Goal: Task Accomplishment & Management: Manage account settings

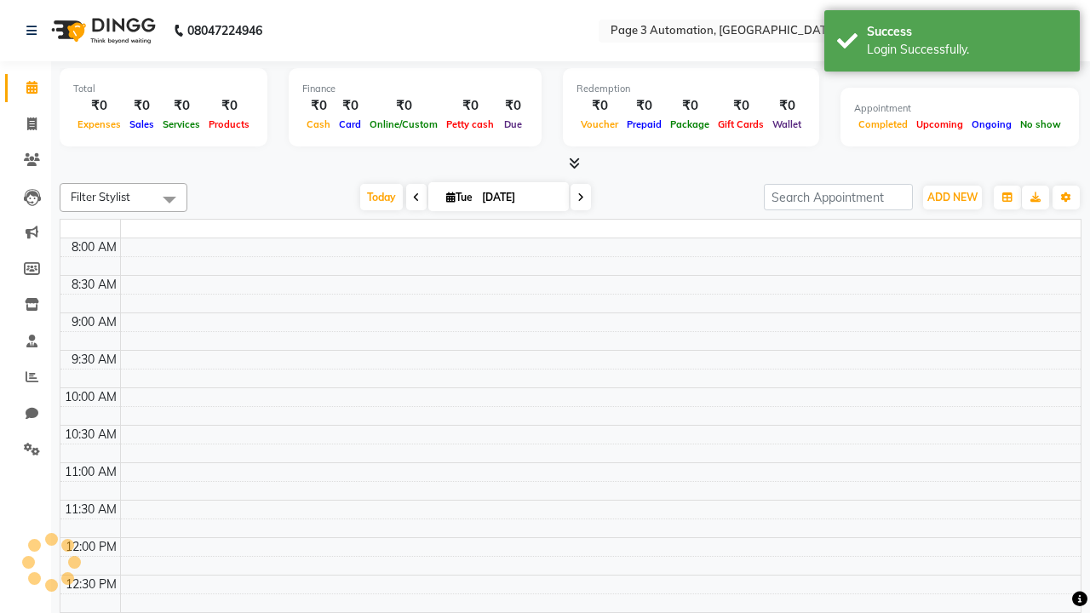
select select "en"
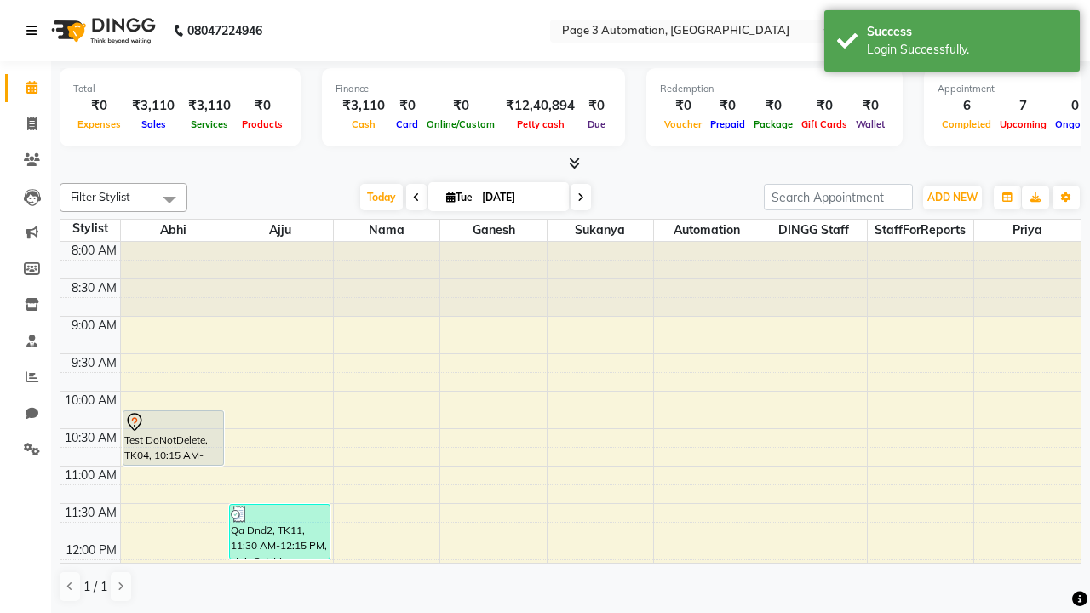
click at [35, 31] on icon at bounding box center [31, 31] width 10 height 12
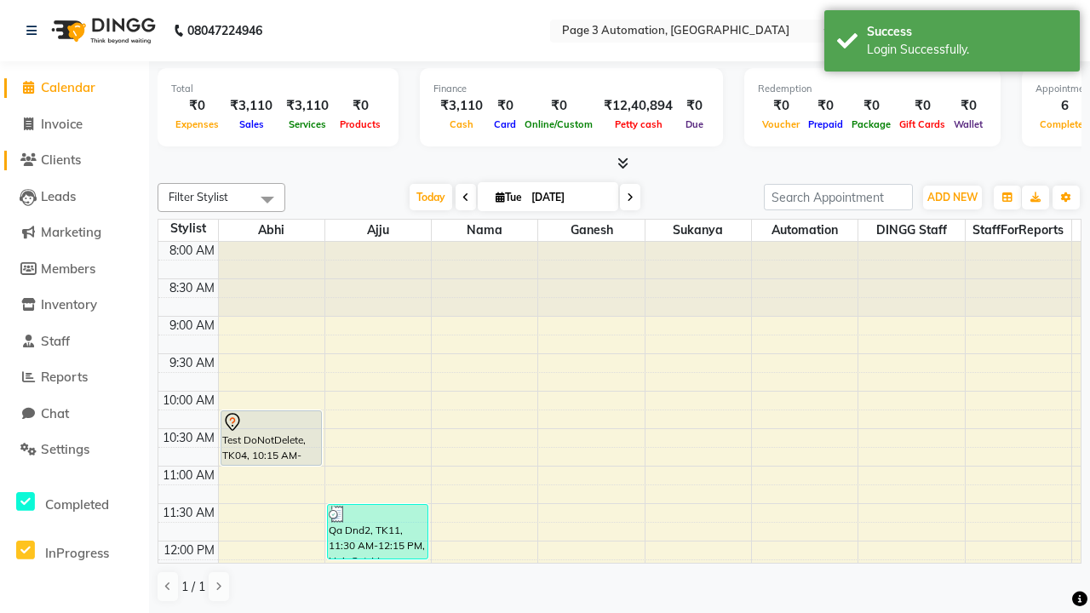
click at [74, 160] on span "Clients" at bounding box center [61, 160] width 40 height 16
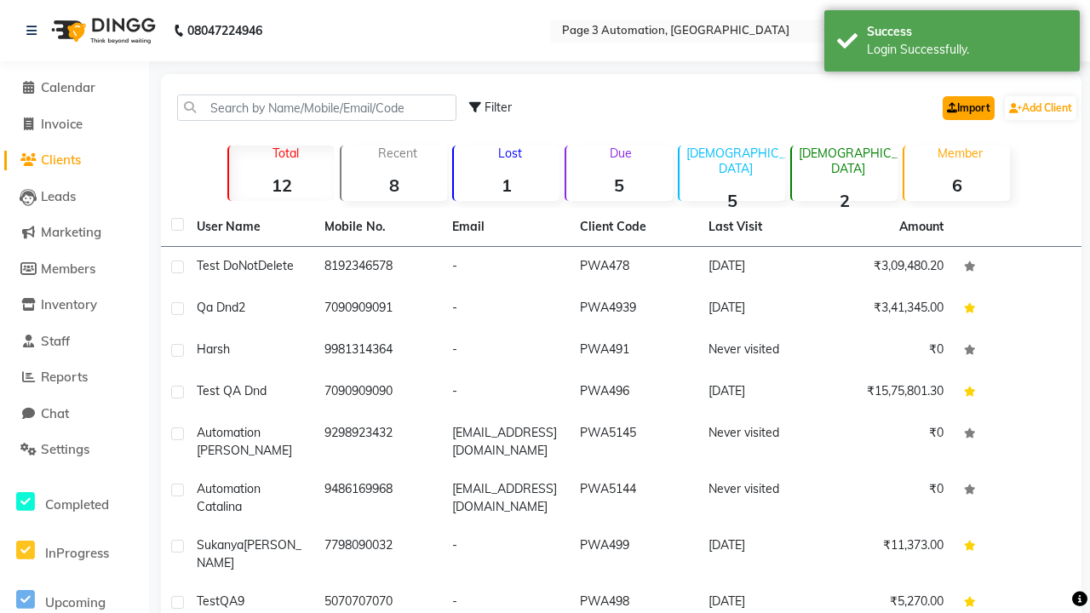
click at [965, 107] on link "Import" at bounding box center [969, 108] width 52 height 24
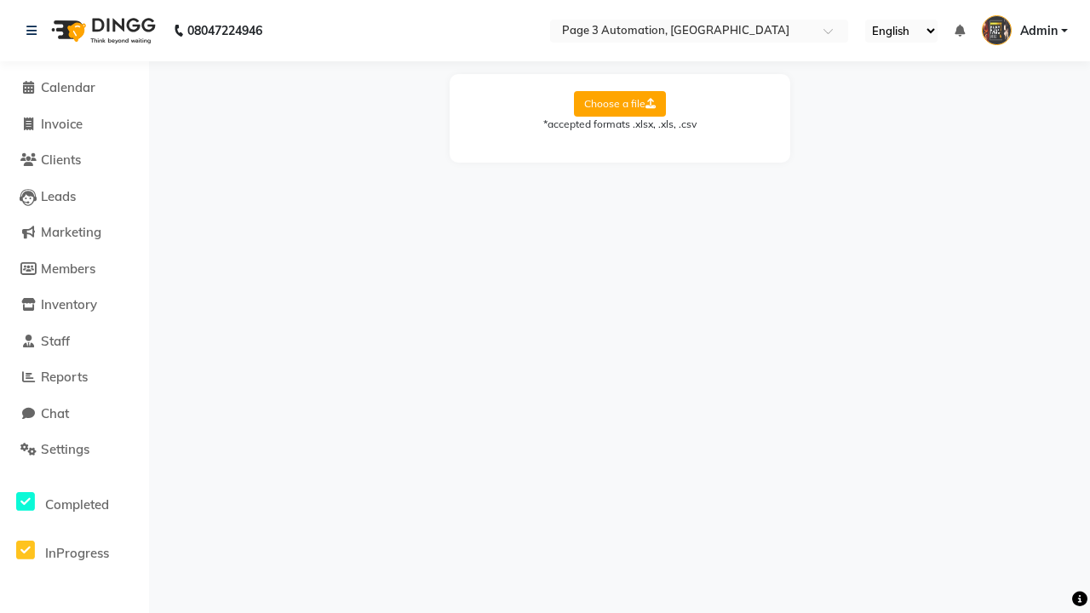
select select "Sheet1"
select select "name"
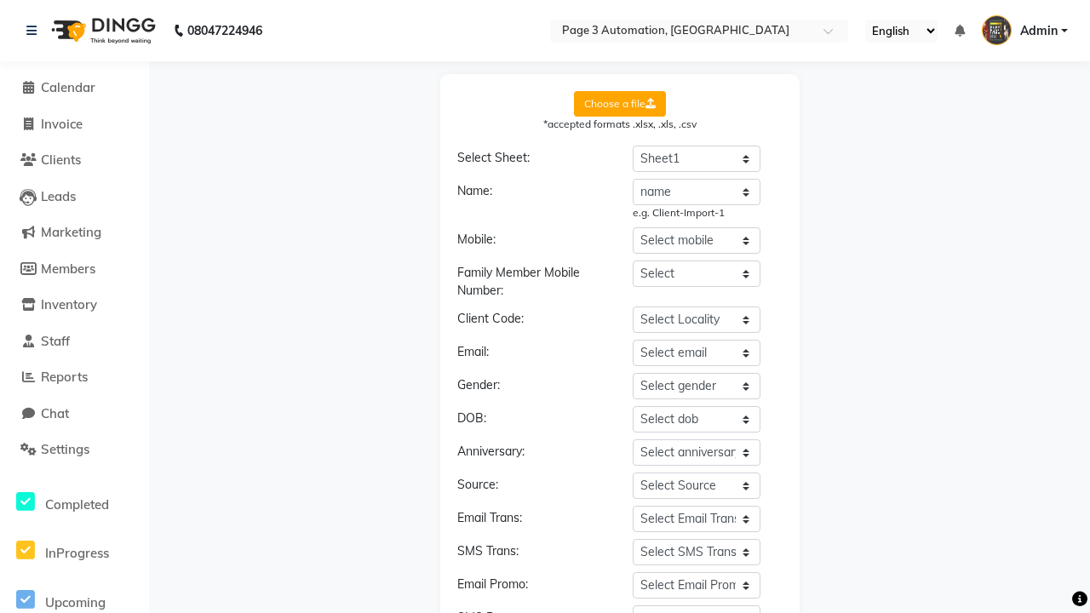
select select "number"
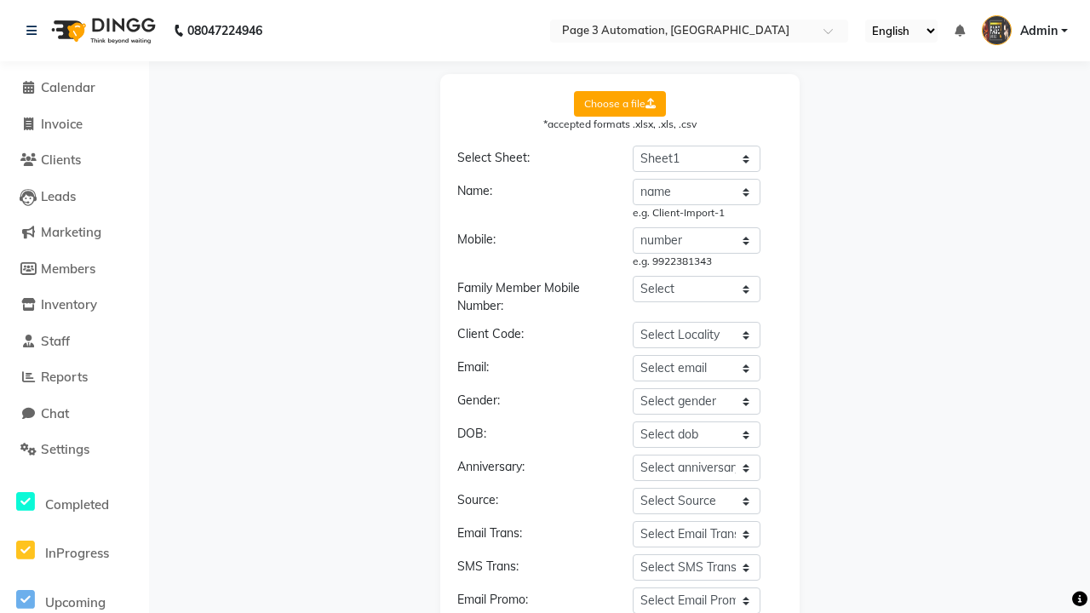
scroll to position [182, 0]
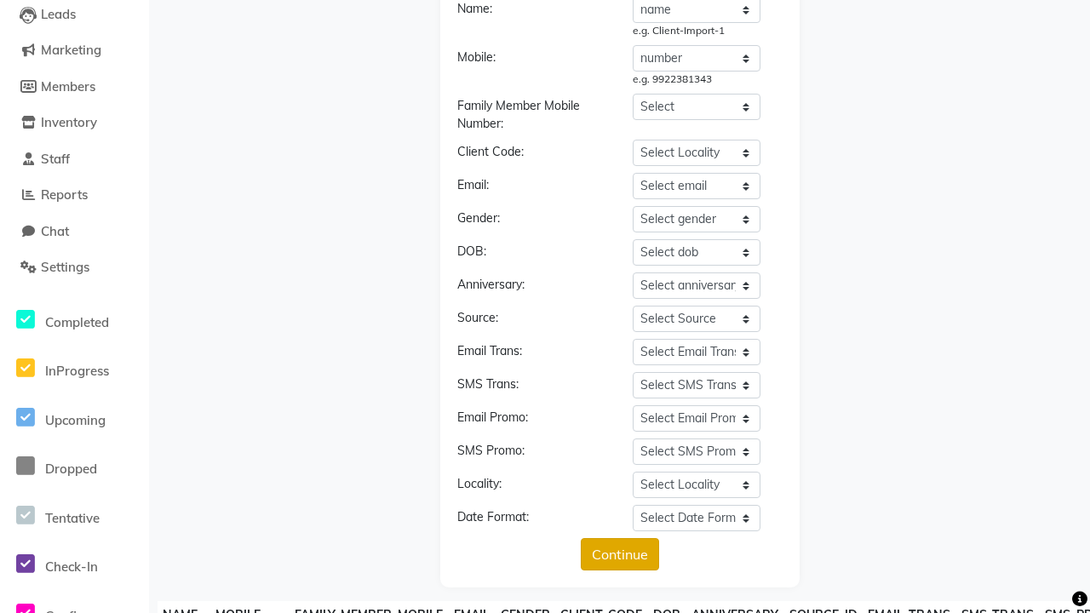
type input "STHV123"
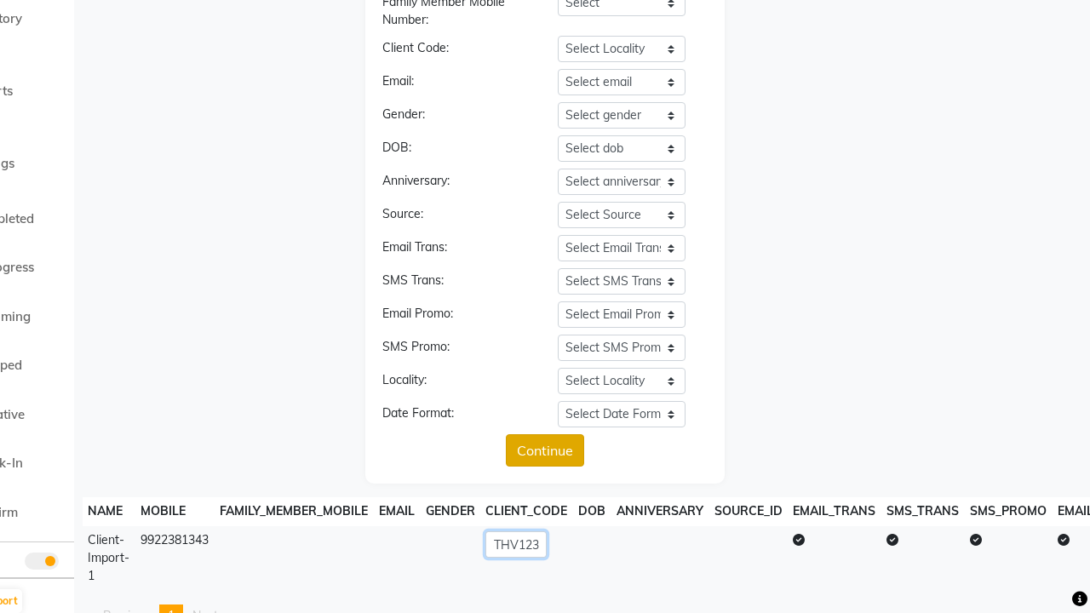
scroll to position [372, 0]
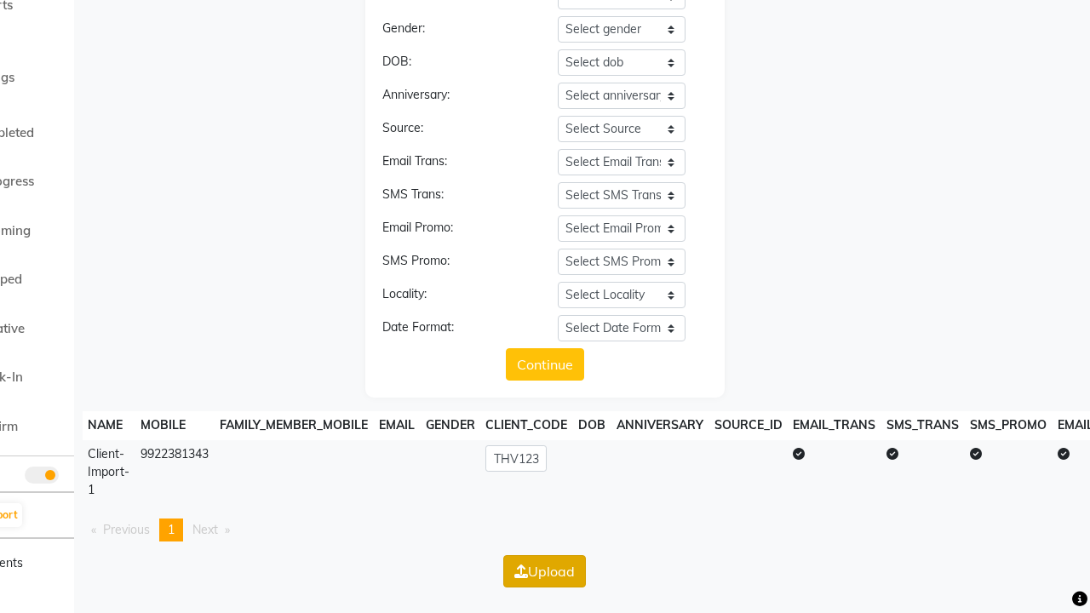
click at [544, 571] on button "Upload" at bounding box center [544, 571] width 83 height 32
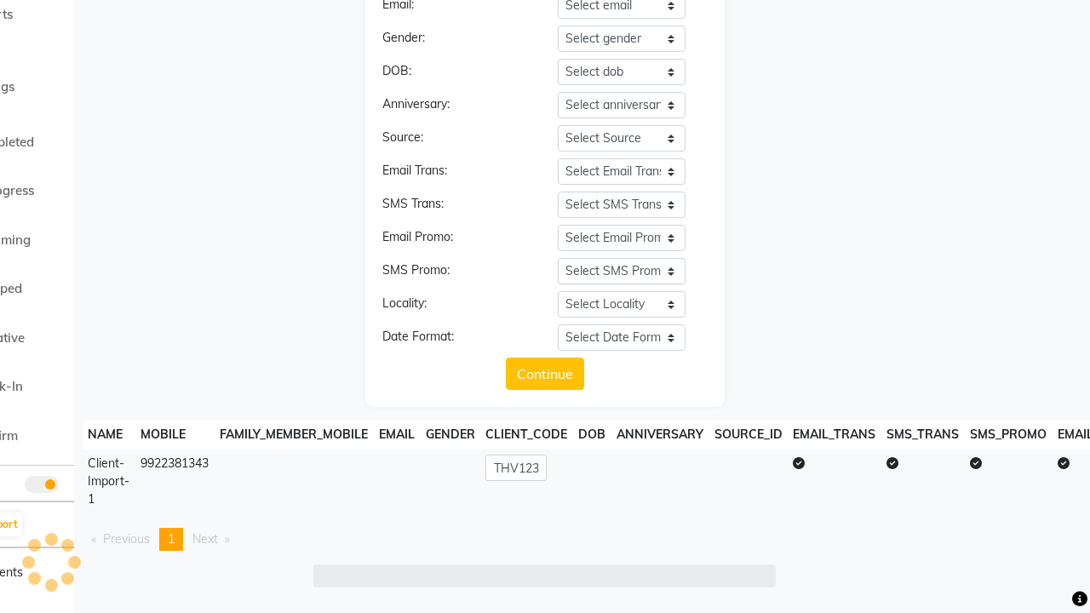
scroll to position [0, 0]
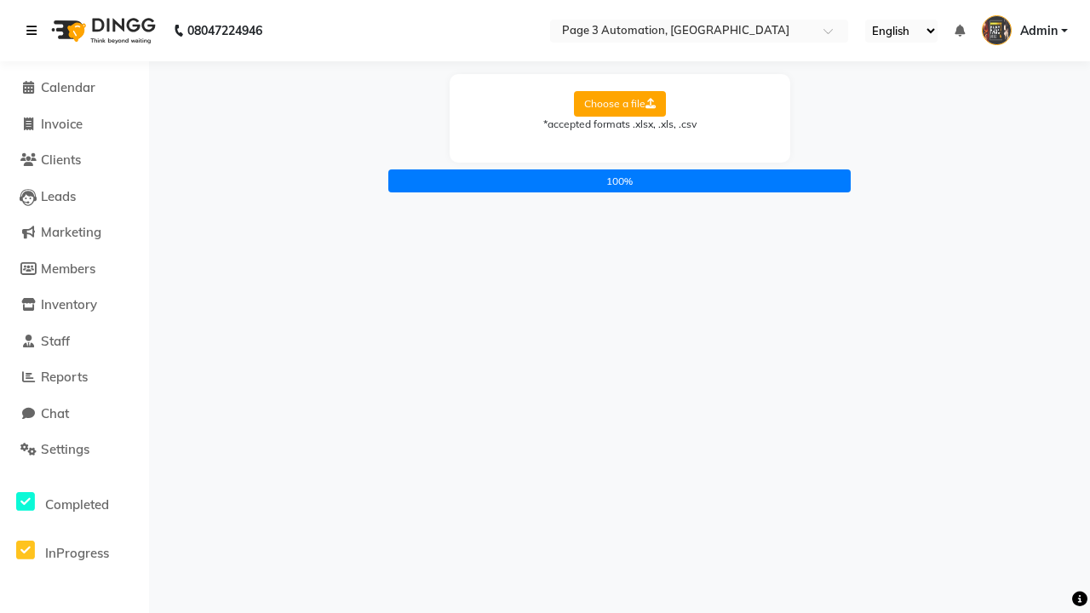
click at [35, 31] on icon at bounding box center [31, 31] width 10 height 12
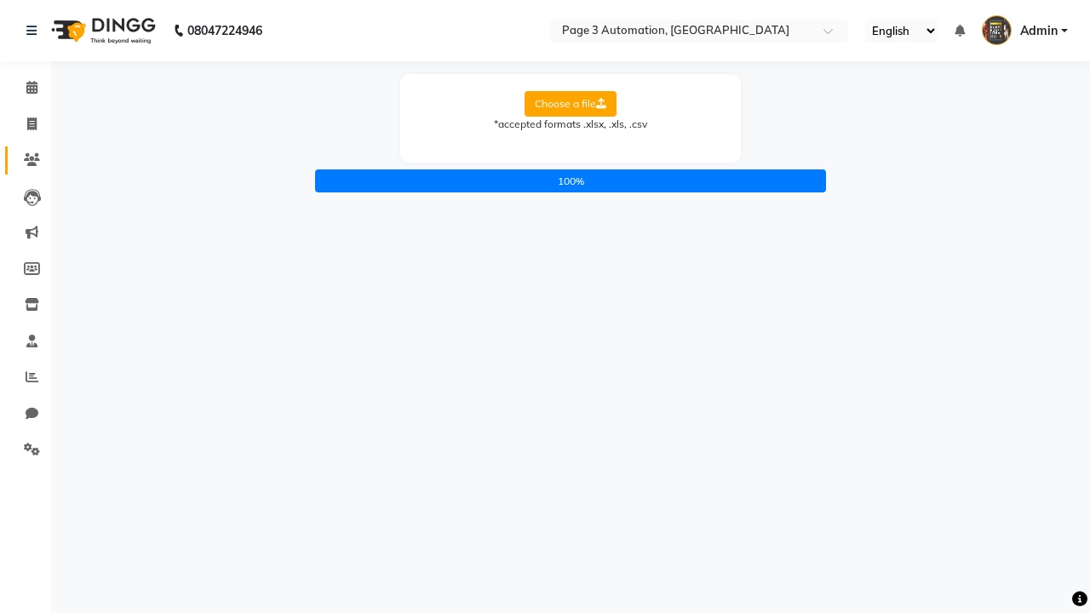
click at [26, 160] on icon at bounding box center [32, 159] width 16 height 13
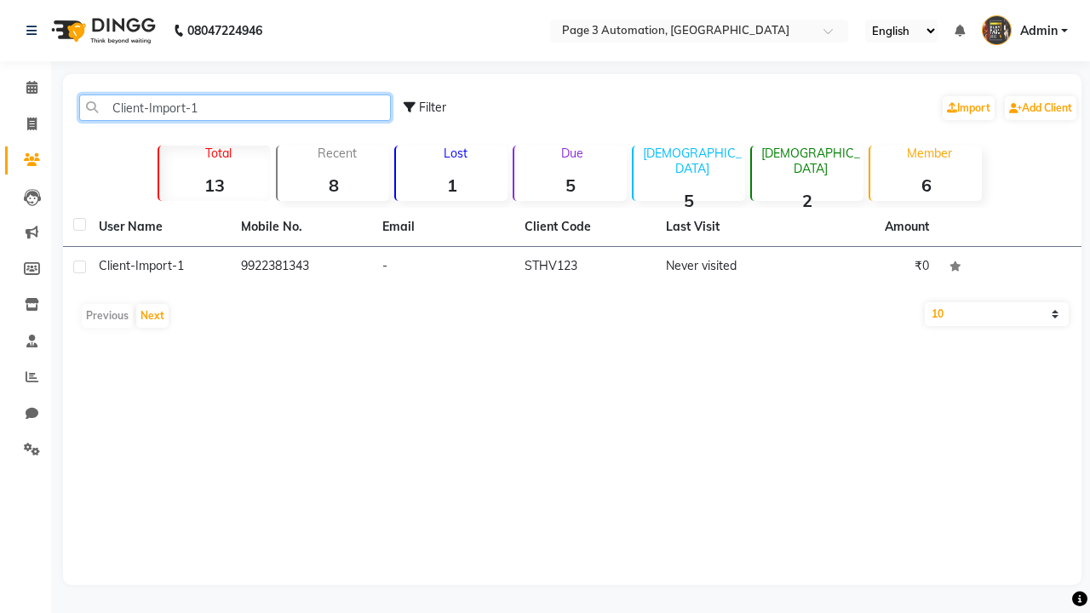
type input "Client-Import-1"
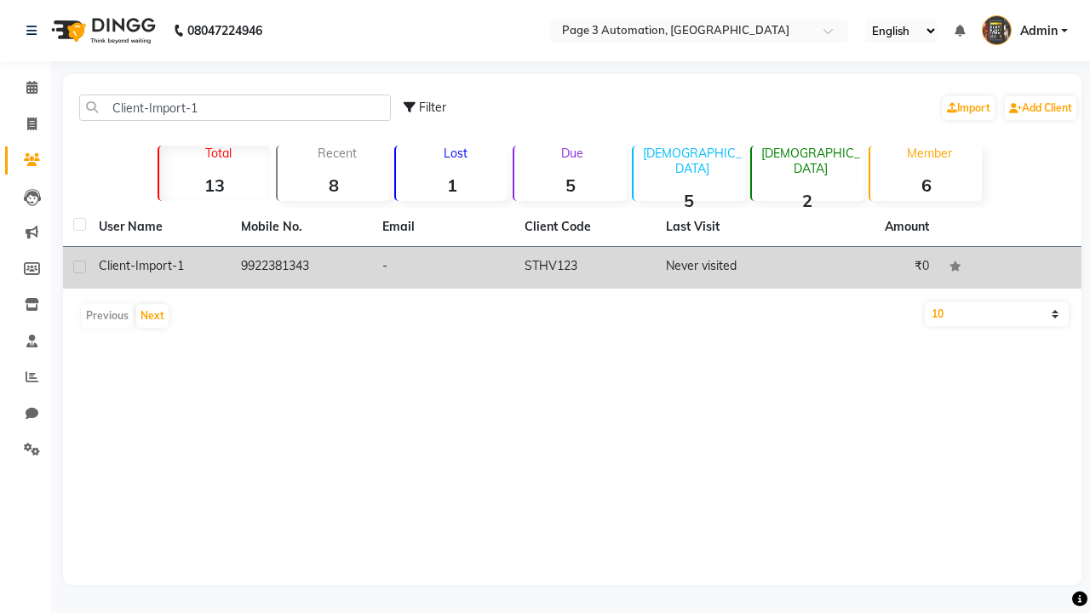
click at [79, 267] on label at bounding box center [79, 267] width 13 height 13
click at [79, 267] on input "checkbox" at bounding box center [78, 267] width 11 height 11
checkbox input "true"
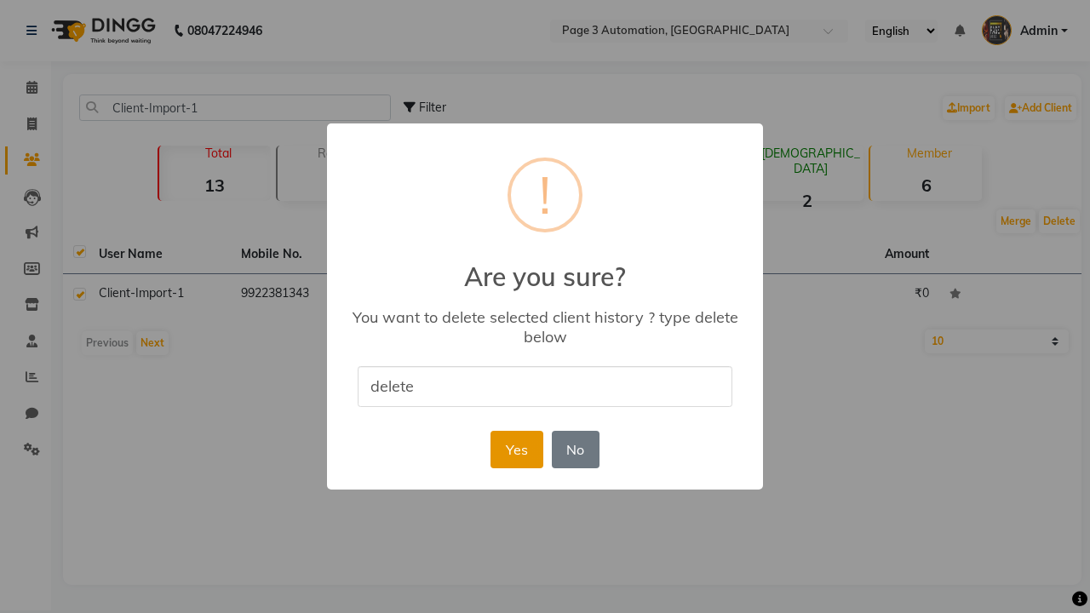
type input "delete"
click at [516, 449] on button "Yes" at bounding box center [517, 449] width 52 height 37
